Goal: Check status

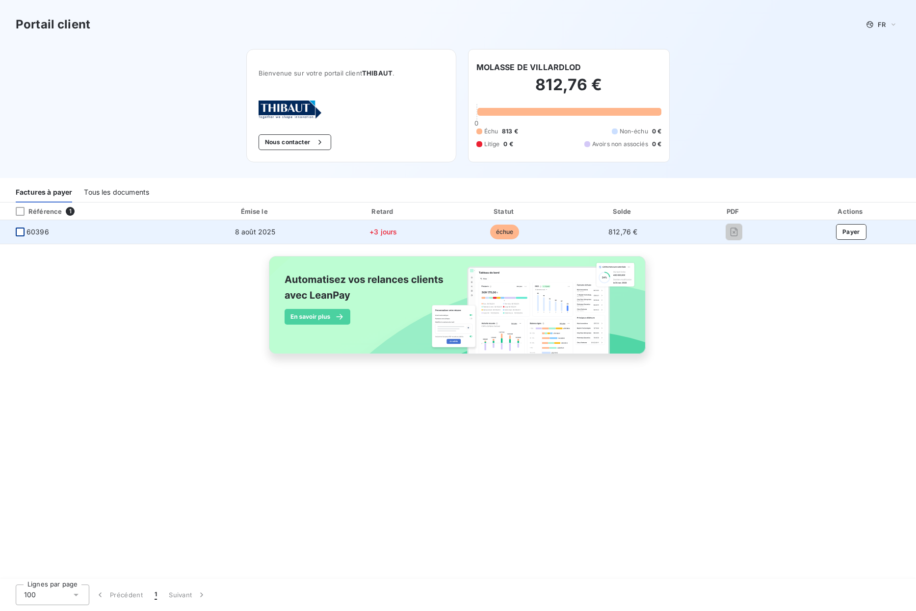
click at [23, 233] on div at bounding box center [20, 232] width 9 height 9
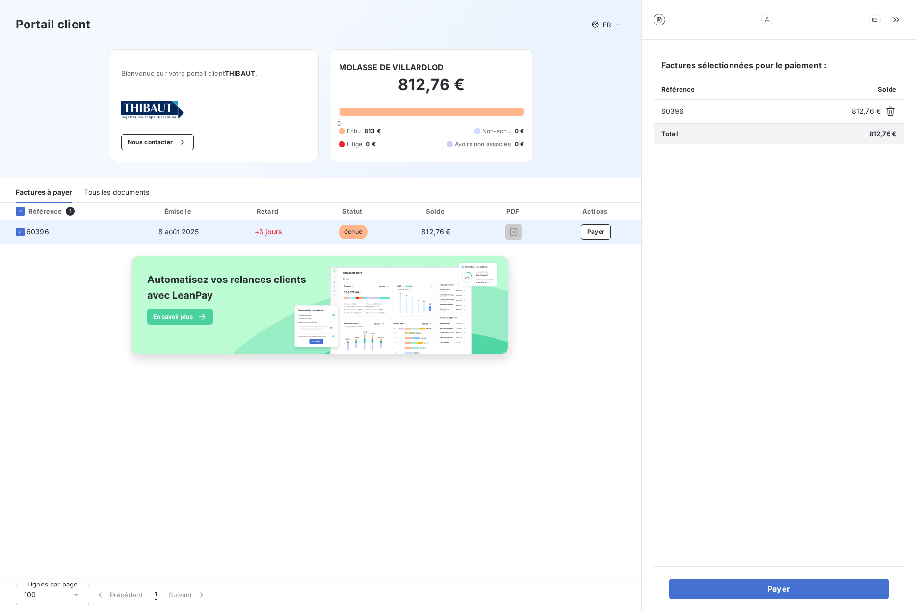
click at [447, 234] on span "812,76 €" at bounding box center [435, 232] width 29 height 8
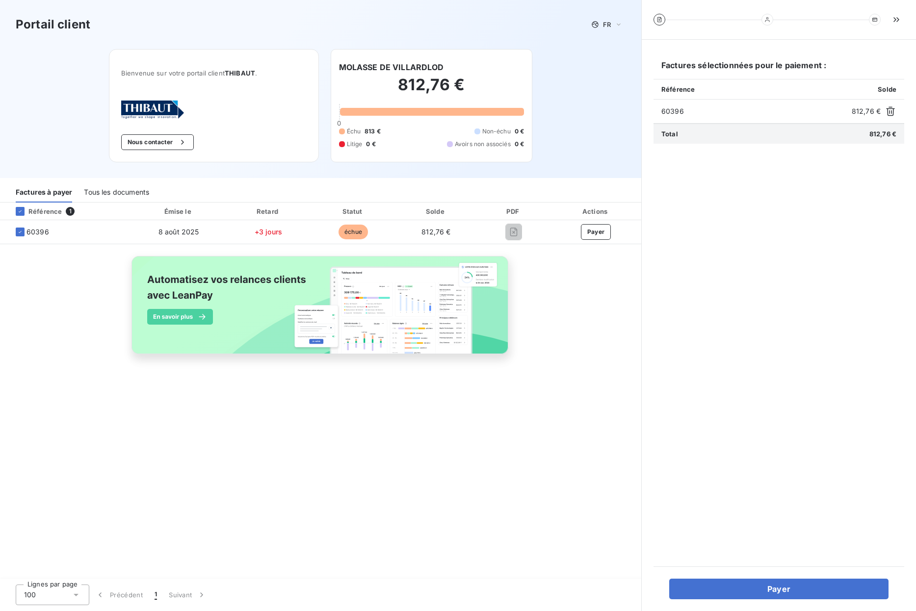
click at [529, 301] on div "Référence 1 Émise le Retard Statut Solde PDF Actions 60396 [DATE] +3 jours échu…" at bounding box center [320, 290] width 641 height 174
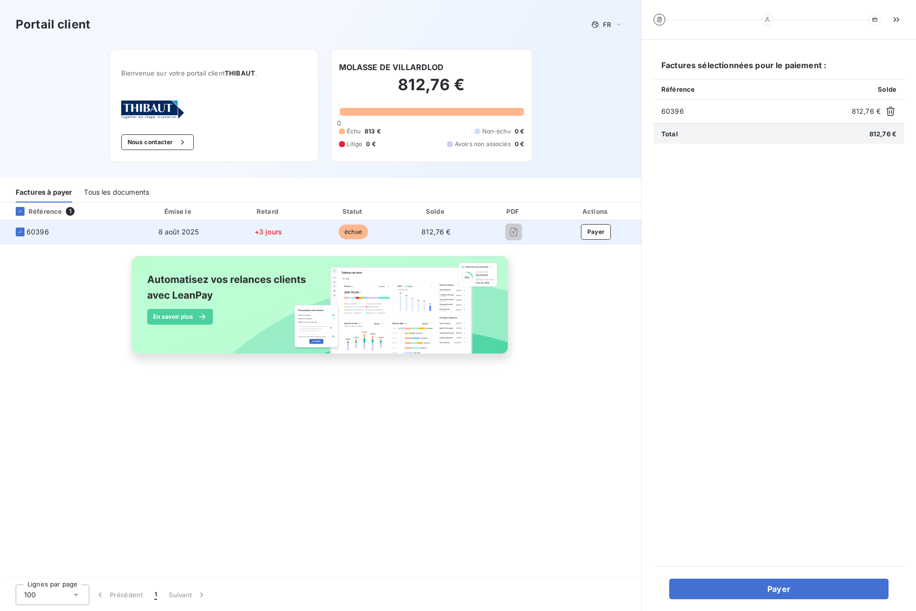
click at [57, 230] on span "60396" at bounding box center [66, 232] width 116 height 10
click at [19, 230] on icon at bounding box center [20, 232] width 6 height 6
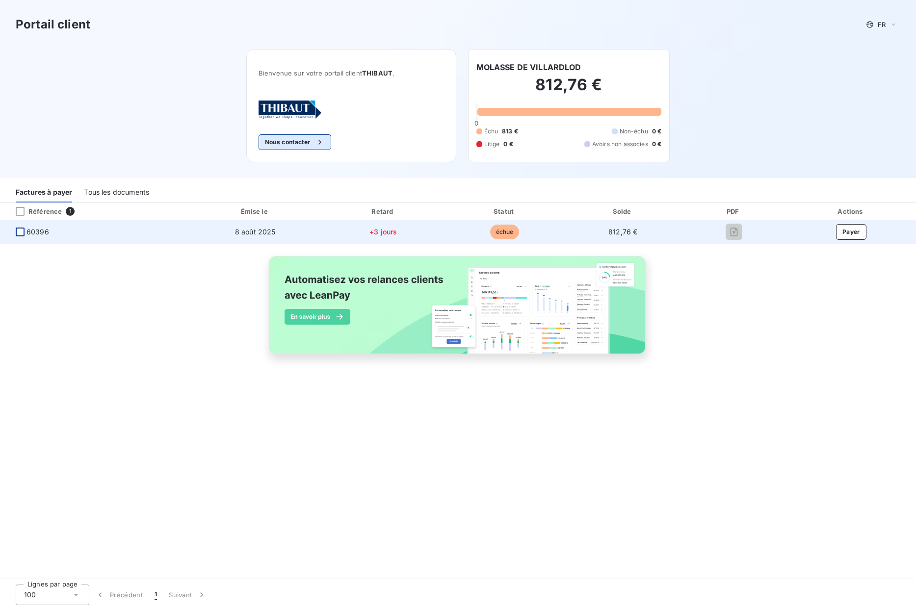
click at [320, 141] on icon "button" at bounding box center [320, 142] width 10 height 10
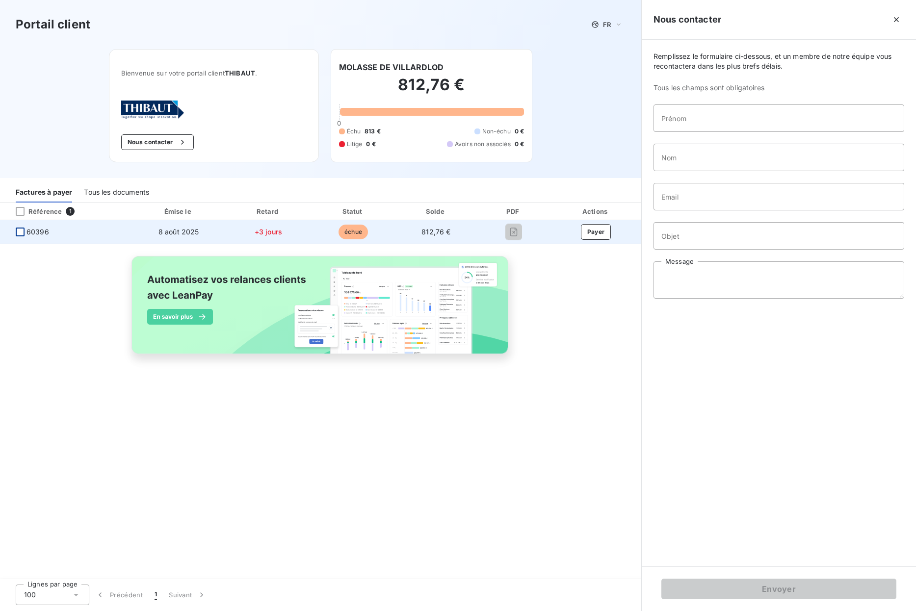
click at [562, 384] on div "Référence 1 Émise le Retard Statut Solde PDF Actions 60396 [DATE] +3 jours échu…" at bounding box center [320, 391] width 641 height 377
